Goal: Task Accomplishment & Management: Use online tool/utility

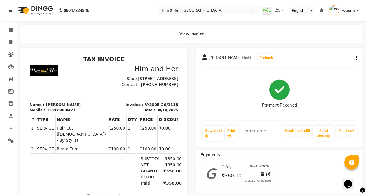
click at [11, 8] on link at bounding box center [12, 10] width 6 height 16
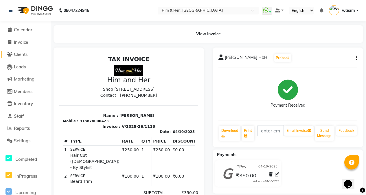
click at [25, 54] on span "Clients" at bounding box center [21, 54] width 14 height 5
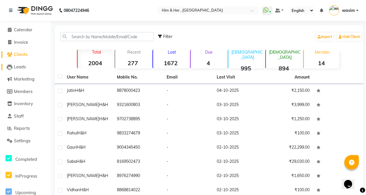
click at [18, 67] on span "Leads" at bounding box center [20, 66] width 12 height 5
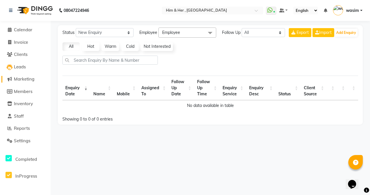
click at [24, 77] on span "Marketing" at bounding box center [24, 78] width 21 height 5
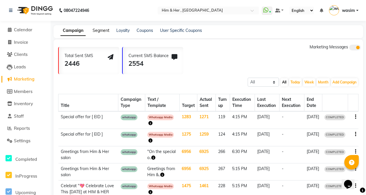
click at [97, 29] on link "Segment" at bounding box center [101, 30] width 17 height 5
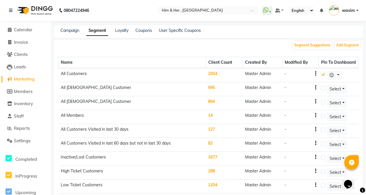
click at [81, 78] on td "All Customers" at bounding box center [132, 75] width 148 height 14
click at [75, 79] on td "All Customers" at bounding box center [132, 75] width 148 height 14
click at [211, 79] on td "2004" at bounding box center [224, 75] width 37 height 14
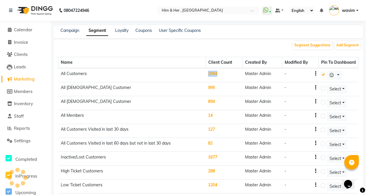
click at [211, 79] on td "2004" at bounding box center [224, 75] width 37 height 14
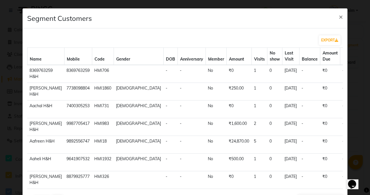
click at [213, 79] on tbody "8369763259 H&H 8369763259 HMI706 - - No ₹0 1 0 10-10-2010 - ₹0 - Yes - view pro…" at bounding box center [224, 153] width 394 height 177
click at [326, 38] on button "EXPORT" at bounding box center [330, 40] width 22 height 10
click at [339, 18] on span "×" at bounding box center [341, 16] width 4 height 9
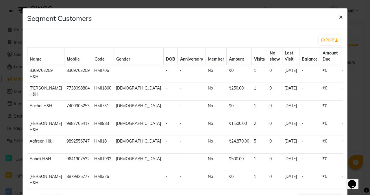
click at [339, 18] on span "×" at bounding box center [341, 16] width 4 height 9
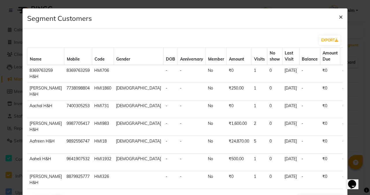
click at [339, 18] on span "×" at bounding box center [341, 16] width 4 height 9
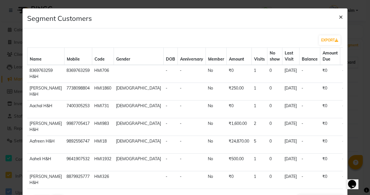
click at [339, 18] on span "×" at bounding box center [341, 16] width 4 height 9
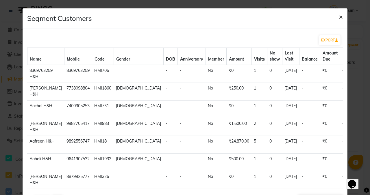
click at [339, 18] on span "×" at bounding box center [341, 16] width 4 height 9
click at [339, 16] on span "×" at bounding box center [341, 16] width 4 height 9
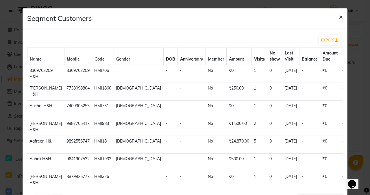
click at [339, 16] on span "×" at bounding box center [341, 16] width 4 height 9
